Goal: Task Accomplishment & Management: Manage account settings

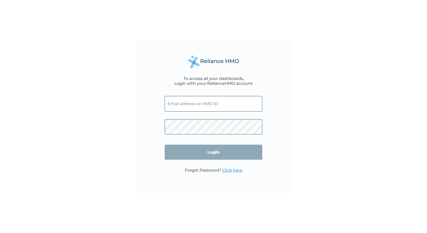
click at [204, 105] on input "text" at bounding box center [214, 104] width 98 height 16
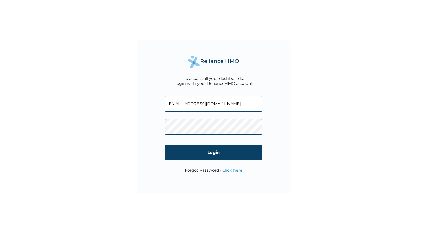
type input "[EMAIL_ADDRESS][DOMAIN_NAME]"
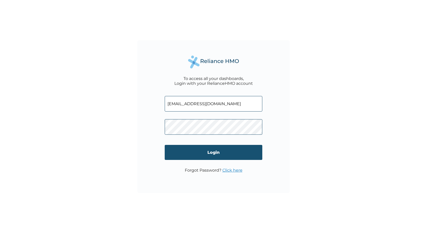
click at [217, 153] on input "Login" at bounding box center [214, 152] width 98 height 15
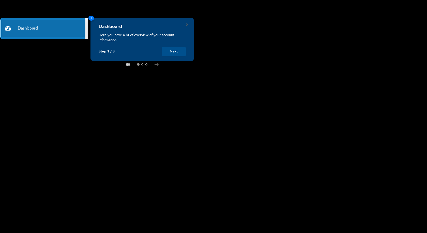
click at [176, 50] on button "Next" at bounding box center [174, 51] width 24 height 9
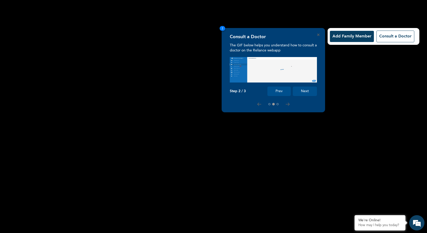
click at [309, 93] on button "Next" at bounding box center [305, 90] width 24 height 9
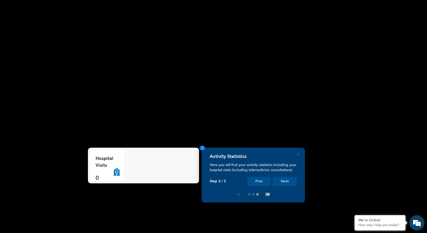
click at [288, 180] on button "Next" at bounding box center [285, 181] width 24 height 9
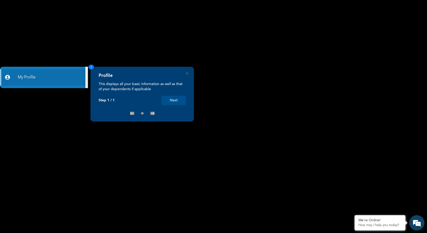
click at [177, 99] on button "Next" at bounding box center [174, 100] width 24 height 9
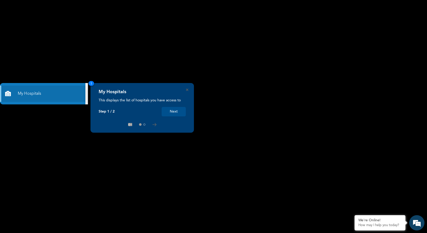
click at [182, 109] on button "Next" at bounding box center [174, 111] width 24 height 9
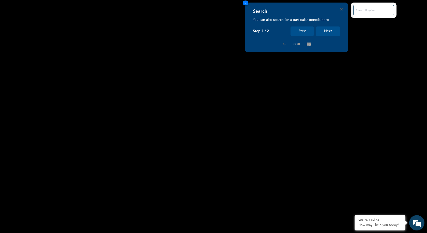
click at [329, 34] on button "Next" at bounding box center [328, 30] width 24 height 9
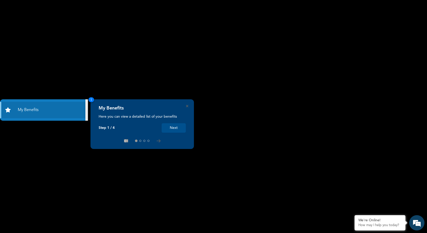
click at [171, 124] on button "Next" at bounding box center [174, 127] width 24 height 9
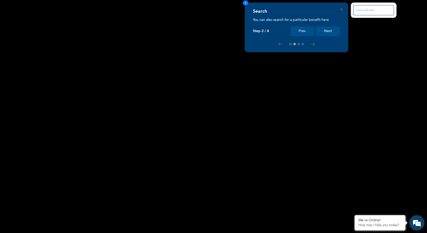
click at [330, 31] on button "Next" at bounding box center [328, 30] width 24 height 9
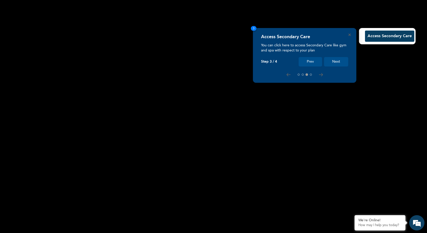
click at [331, 63] on button "Next" at bounding box center [336, 61] width 24 height 9
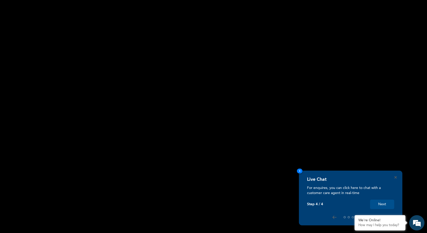
click at [388, 204] on button "Next" at bounding box center [382, 203] width 24 height 9
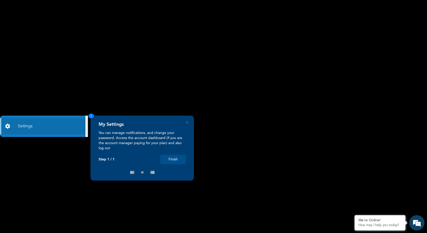
click at [172, 159] on button "Finish" at bounding box center [173, 159] width 25 height 9
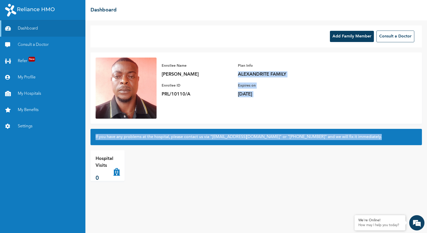
drag, startPoint x: 427, startPoint y: 68, endPoint x: 422, endPoint y: 146, distance: 78.5
click at [422, 146] on div "Add Family Member Consult a Doctor Enrollee Name [PERSON_NAME] ESE Enrollee ID …" at bounding box center [256, 126] width 342 height 212
click at [198, 181] on div "Add Family Member Consult a Doctor Enrollee Name [PERSON_NAME] ESE Enrollee ID …" at bounding box center [256, 126] width 342 height 212
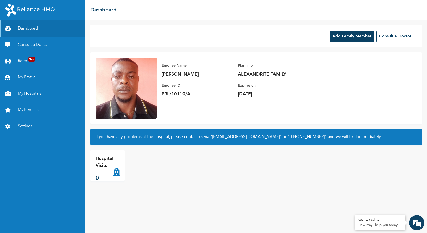
click at [23, 77] on link "My Profile" at bounding box center [42, 77] width 85 height 16
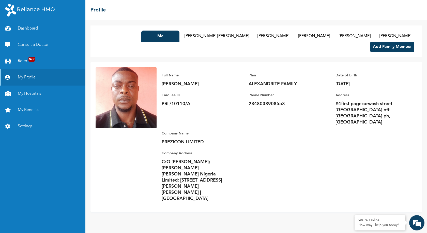
click at [247, 92] on div "Full Name [PERSON_NAME] ESE Enrollee ID PRL/10110/A Plan ALEXANDRITE FAMILY Pho…" at bounding box center [287, 136] width 260 height 139
drag, startPoint x: 248, startPoint y: 93, endPoint x: 264, endPoint y: 93, distance: 16.3
click at [264, 93] on div "Full Name [PERSON_NAME] ESE Enrollee ID PRL/10110/A Plan ALEXANDRITE FAMILY Pho…" at bounding box center [287, 136] width 260 height 139
click at [271, 117] on div "Full Name [PERSON_NAME] ESE Enrollee ID PRL/10110/A Plan ALEXANDRITE FAMILY Pho…" at bounding box center [287, 136] width 260 height 139
drag, startPoint x: 186, startPoint y: 74, endPoint x: 161, endPoint y: 75, distance: 25.2
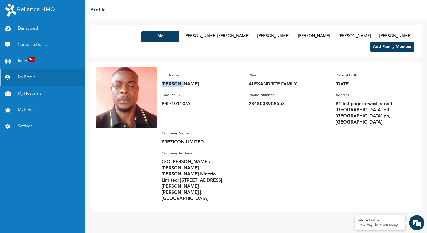
click at [161, 75] on div "Full Name [PERSON_NAME] ESE Enrollee ID PRL/10110/A Plan ALEXANDRITE FAMILY Pho…" at bounding box center [287, 136] width 260 height 139
copy p "[PERSON_NAME]"
click at [182, 38] on button "[PERSON_NAME] [PERSON_NAME]" at bounding box center [217, 36] width 70 height 11
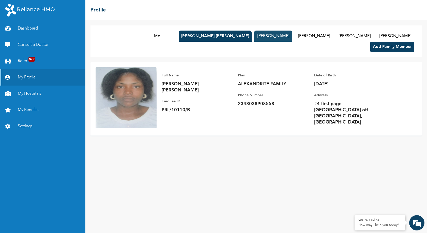
click at [254, 37] on button "[PERSON_NAME]" at bounding box center [273, 36] width 38 height 11
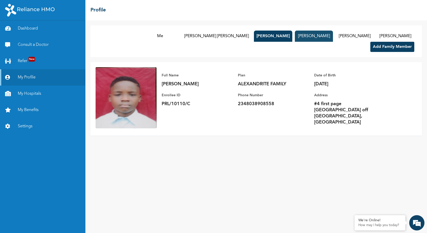
click at [295, 37] on button "[PERSON_NAME]" at bounding box center [314, 36] width 38 height 11
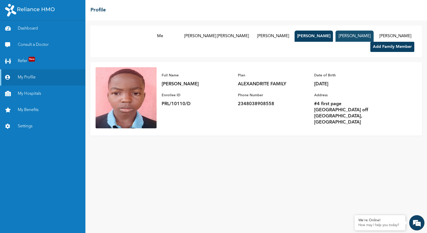
click at [336, 34] on button "[PERSON_NAME]" at bounding box center [355, 36] width 38 height 11
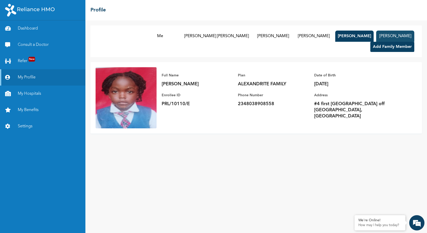
click at [376, 35] on button "[PERSON_NAME]" at bounding box center [395, 36] width 38 height 11
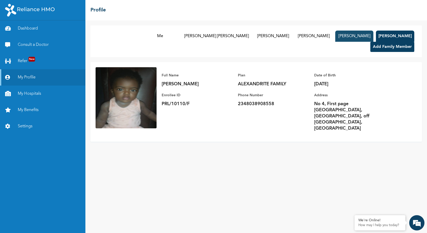
click at [336, 36] on button "[PERSON_NAME]" at bounding box center [355, 36] width 38 height 11
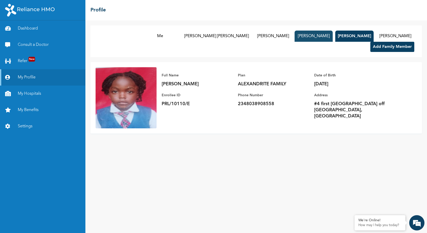
click at [295, 35] on button "[PERSON_NAME]" at bounding box center [314, 36] width 38 height 11
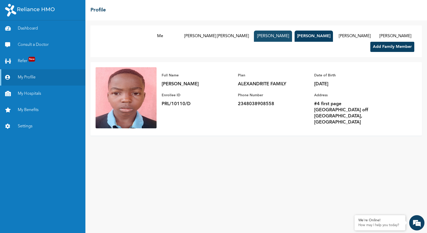
click at [254, 38] on button "[PERSON_NAME]" at bounding box center [273, 36] width 38 height 11
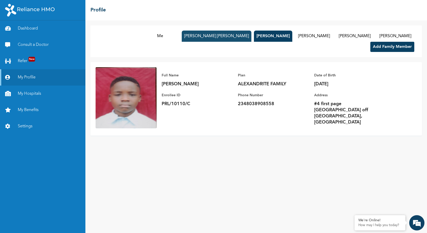
click at [182, 36] on button "[PERSON_NAME] [PERSON_NAME]" at bounding box center [217, 36] width 70 height 11
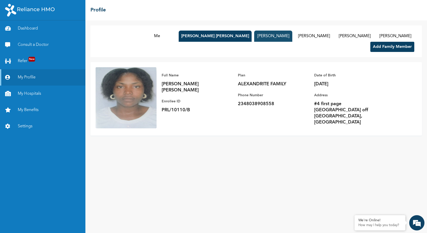
click at [254, 40] on button "[PERSON_NAME]" at bounding box center [273, 36] width 38 height 11
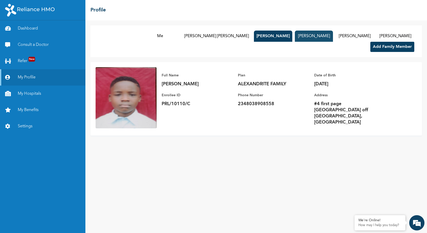
click at [295, 41] on button "[PERSON_NAME]" at bounding box center [314, 36] width 38 height 11
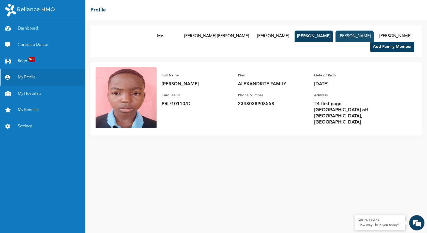
click at [336, 39] on button "[PERSON_NAME]" at bounding box center [355, 36] width 38 height 11
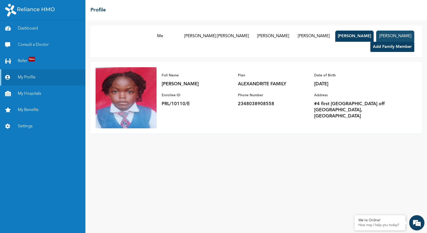
click at [376, 38] on button "[PERSON_NAME]" at bounding box center [395, 36] width 38 height 11
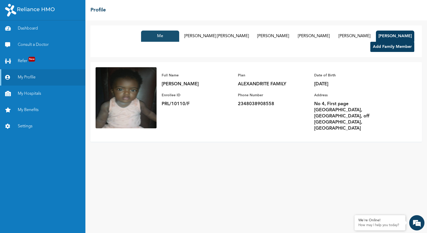
click at [141, 38] on button "Me" at bounding box center [160, 36] width 38 height 11
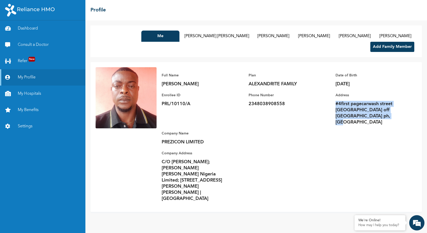
drag, startPoint x: 336, startPoint y: 94, endPoint x: 400, endPoint y: 106, distance: 64.7
click at [400, 106] on p "#4first pagecarwash street [GEOGRAPHIC_DATA] off [GEOGRAPHIC_DATA] ph, [GEOGRAP…" at bounding box center [371, 113] width 71 height 24
copy p "#4first pagecarwash street [GEOGRAPHIC_DATA] off [GEOGRAPHIC_DATA] ph, [GEOGRAP…"
